Goal: Task Accomplishment & Management: Use online tool/utility

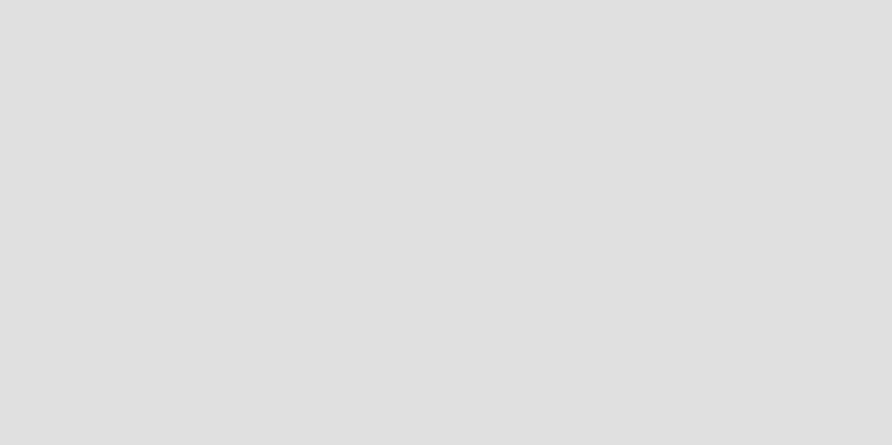
scroll to position [459, 906]
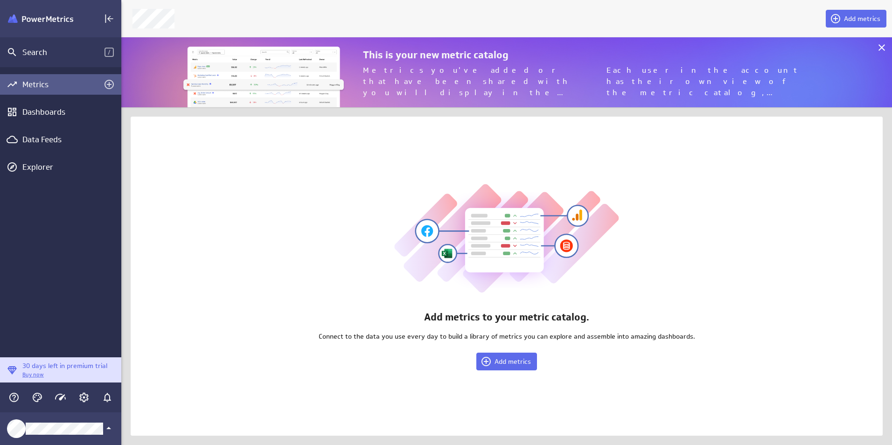
scroll to position [84, 785]
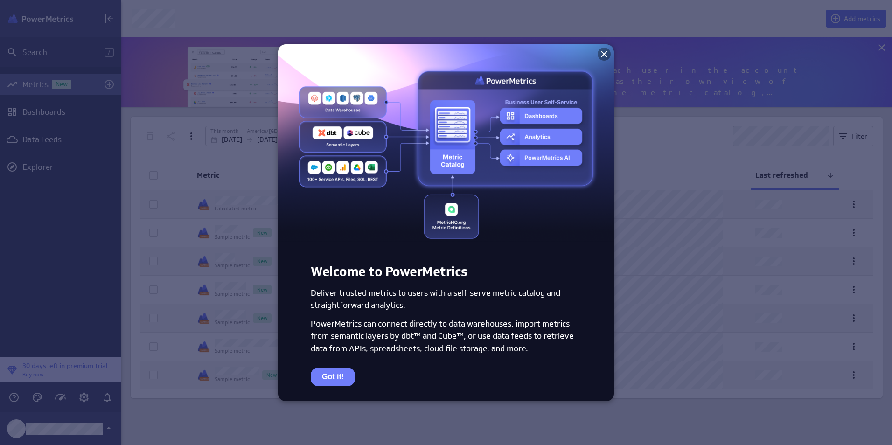
click at [603, 50] on icon at bounding box center [603, 54] width 11 height 11
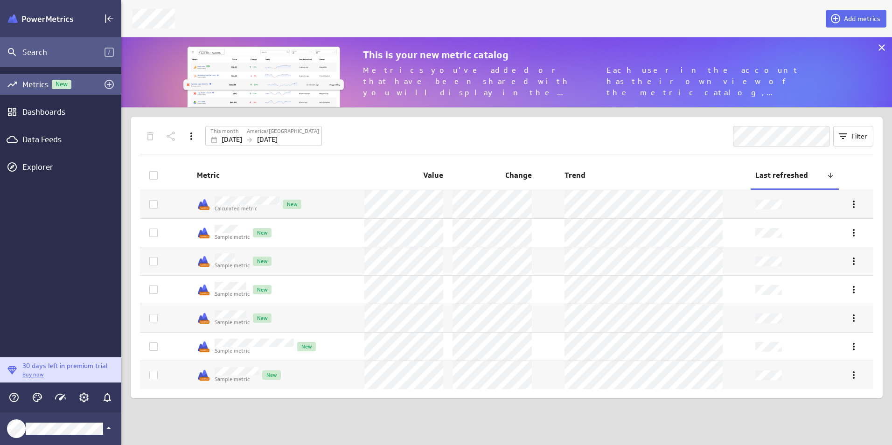
click at [48, 51] on div "Search" at bounding box center [63, 52] width 82 height 10
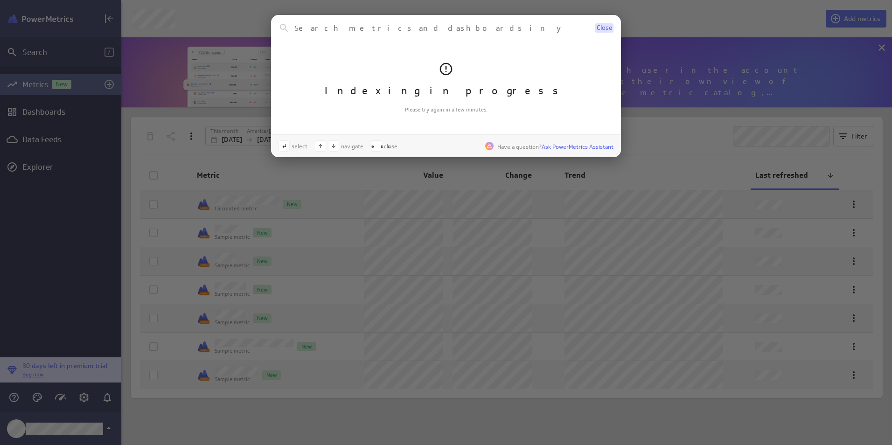
click at [605, 27] on span "Close" at bounding box center [604, 28] width 15 height 7
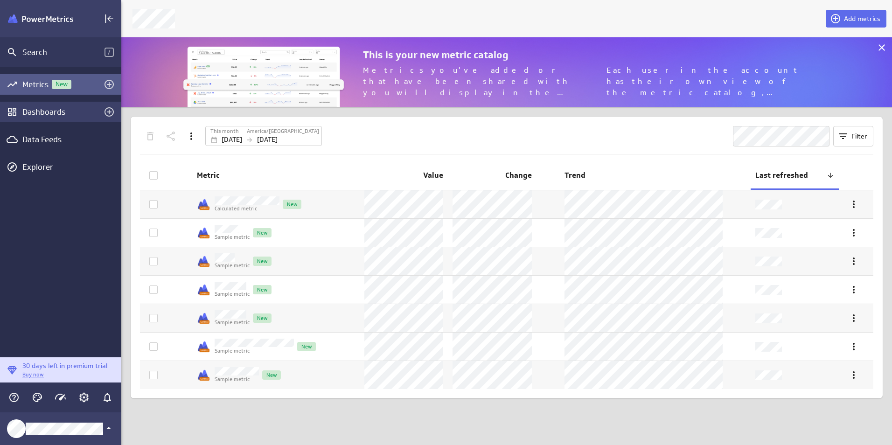
click at [42, 112] on div "Dashboards" at bounding box center [60, 112] width 76 height 10
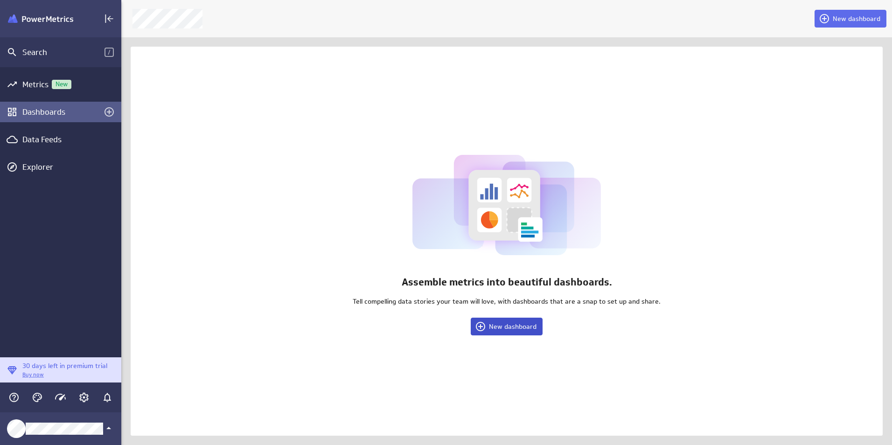
click at [499, 328] on span "New dashboard" at bounding box center [513, 326] width 48 height 8
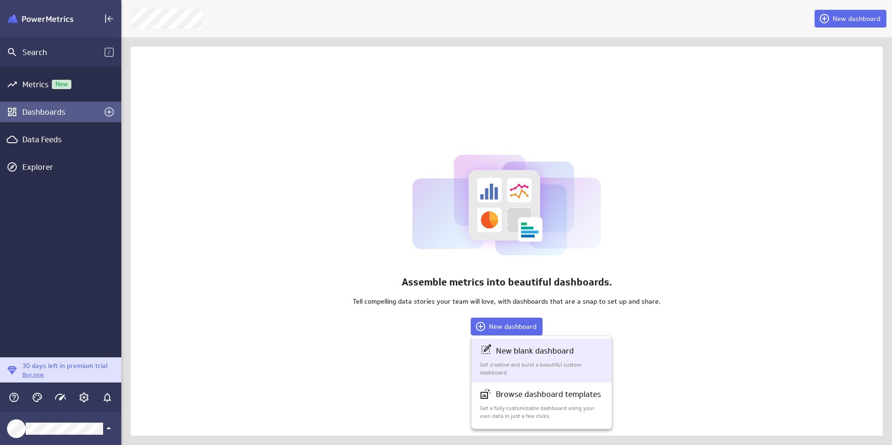
click at [509, 355] on p "New blank dashboard" at bounding box center [535, 351] width 78 height 12
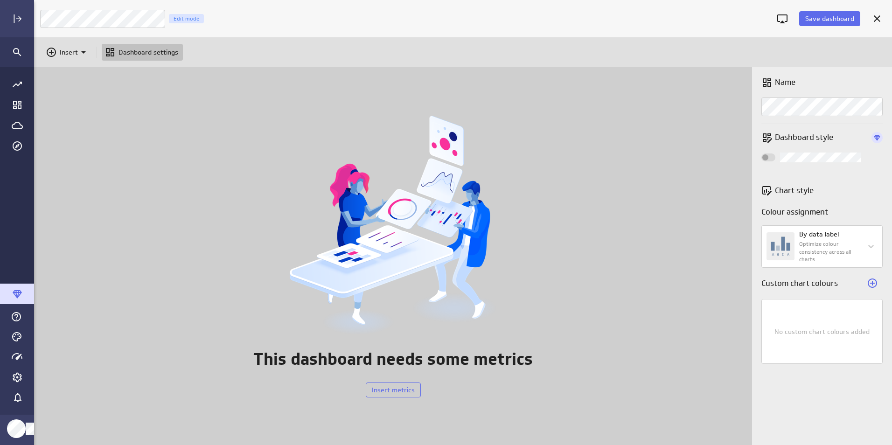
scroll to position [392, 874]
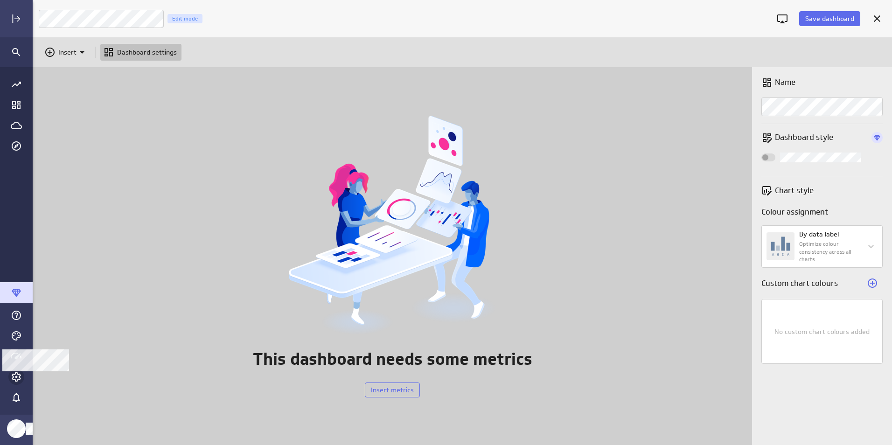
click at [14, 373] on icon "Account and settings" at bounding box center [16, 376] width 11 height 11
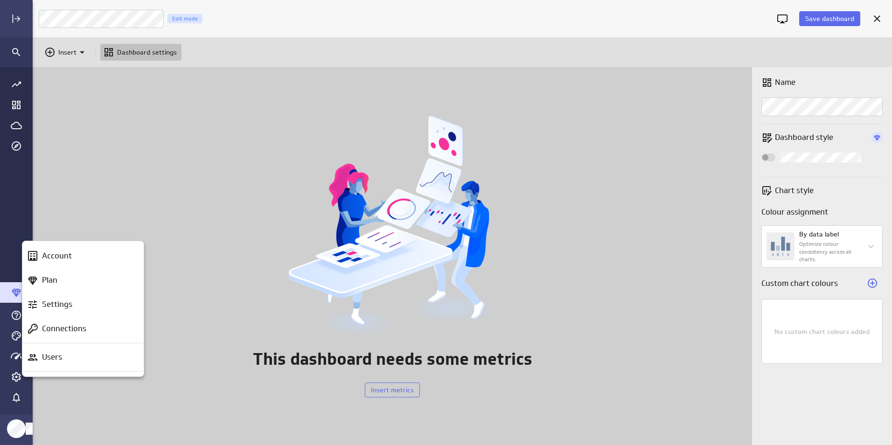
click at [61, 394] on div at bounding box center [446, 222] width 892 height 445
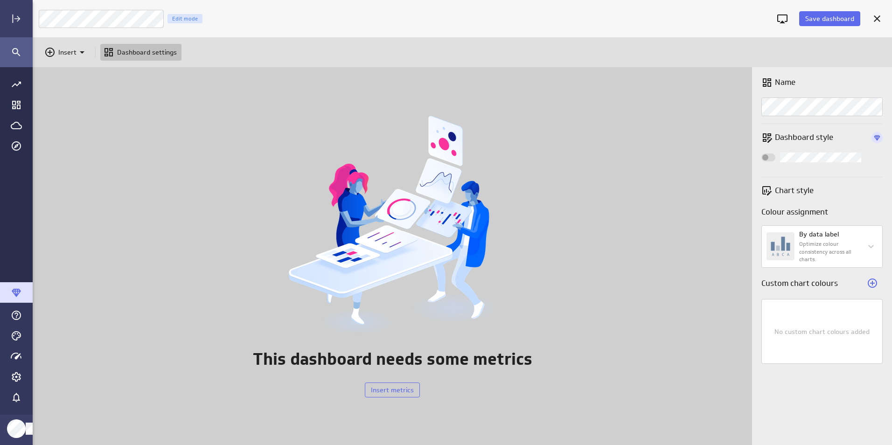
click at [15, 50] on icon "Search" at bounding box center [16, 52] width 11 height 11
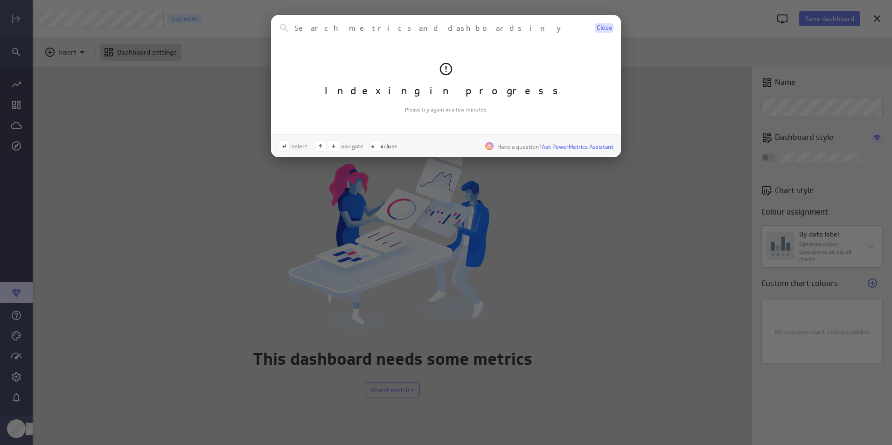
click at [605, 24] on button "Close" at bounding box center [604, 27] width 19 height 9
